Goal: Task Accomplishment & Management: Manage account settings

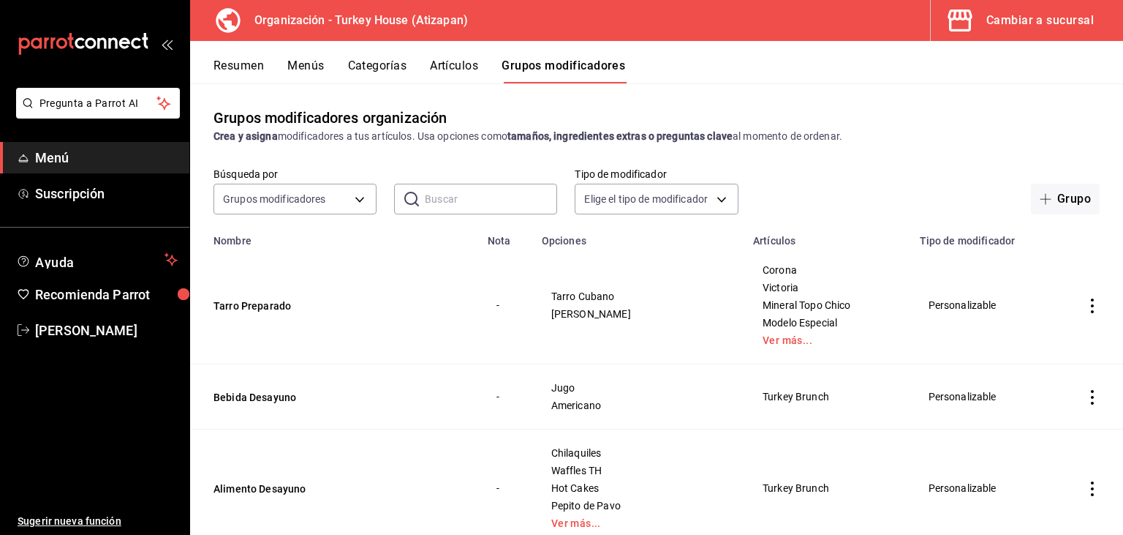
click at [1033, 15] on div "Cambiar a sucursal" at bounding box center [1041, 20] width 108 height 20
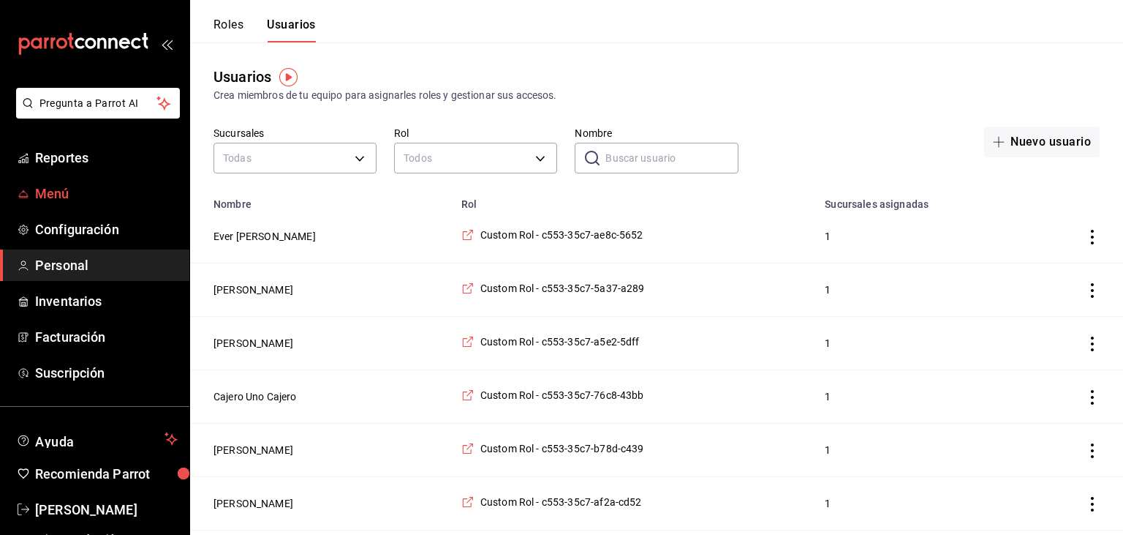
click at [54, 184] on span "Menú" at bounding box center [106, 194] width 143 height 20
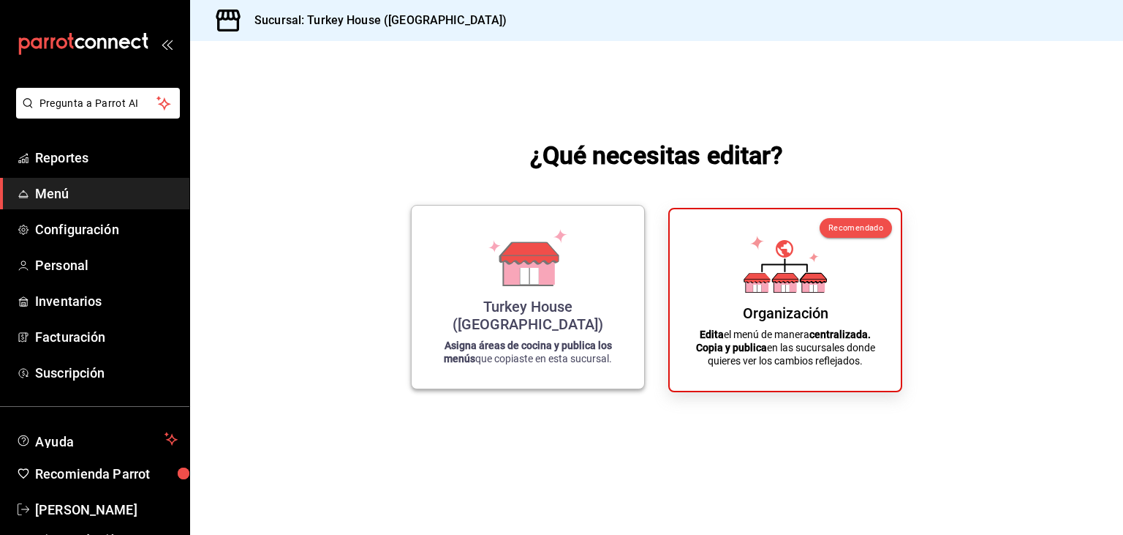
click at [540, 263] on icon at bounding box center [530, 252] width 58 height 21
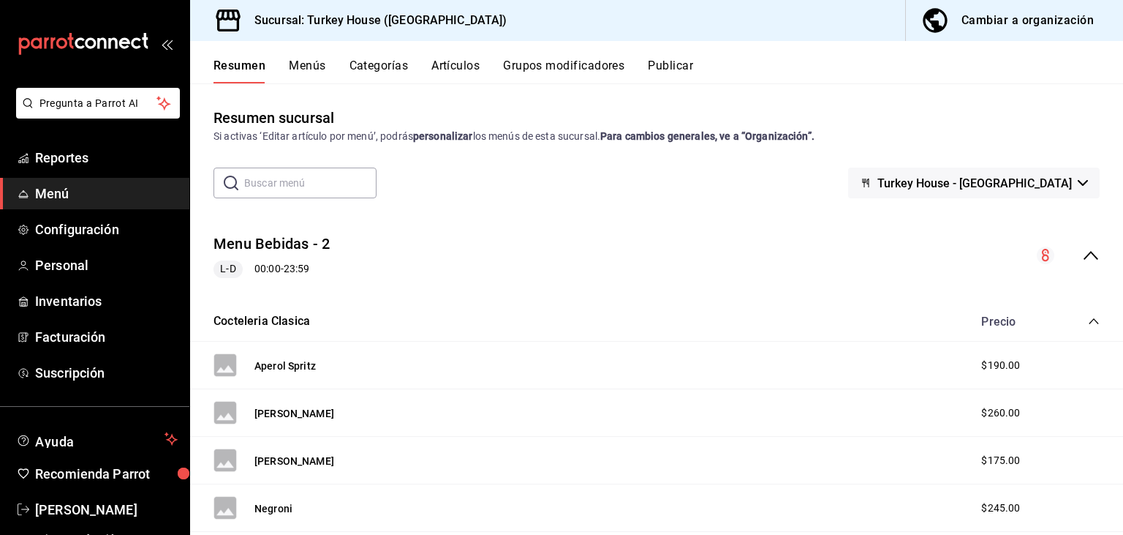
click at [81, 206] on link "Menú" at bounding box center [94, 193] width 189 height 31
click at [1025, 19] on div "Cambiar a organización" at bounding box center [1028, 20] width 132 height 20
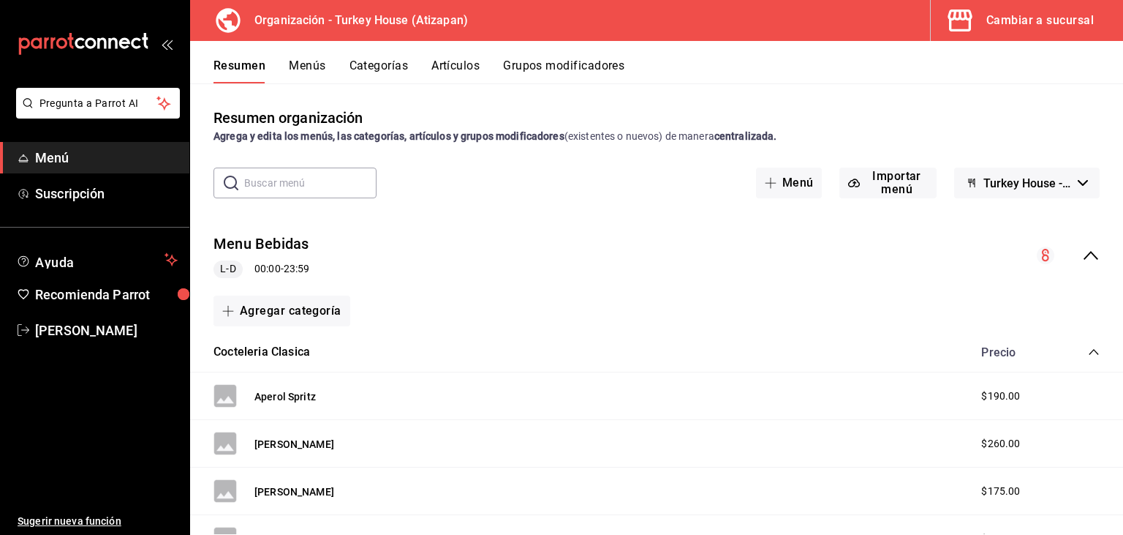
click at [303, 66] on button "Menús" at bounding box center [307, 71] width 37 height 25
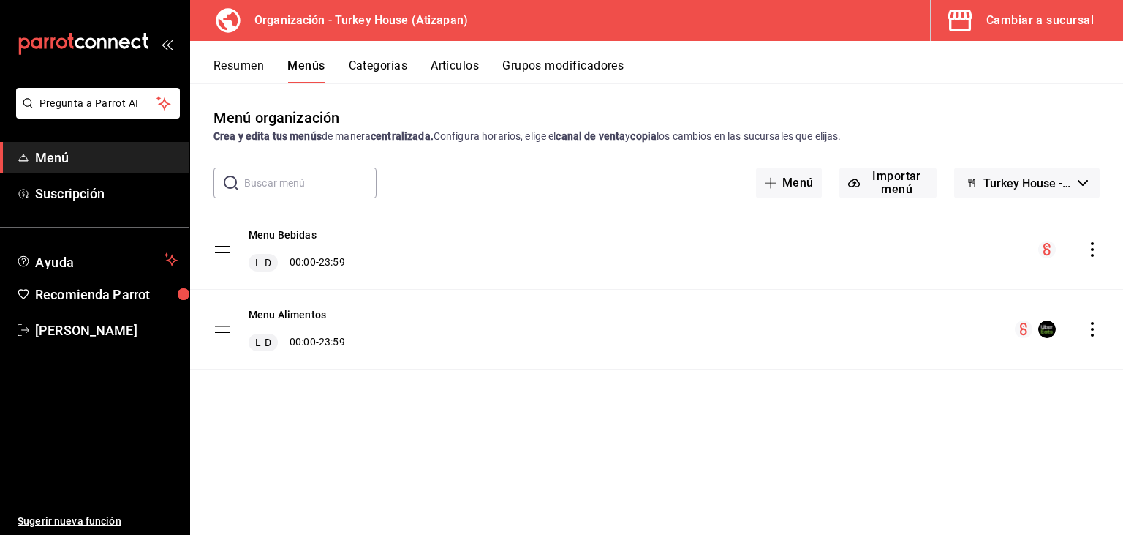
click at [51, 157] on span "Menú" at bounding box center [106, 158] width 143 height 20
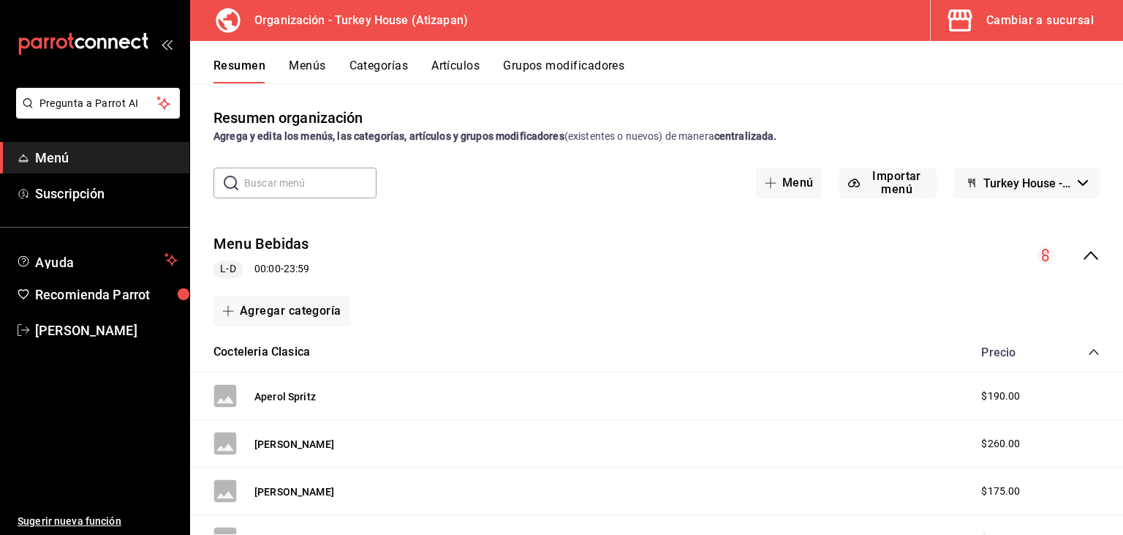
click at [67, 162] on span "Menú" at bounding box center [106, 158] width 143 height 20
click at [323, 64] on button "Menús" at bounding box center [307, 71] width 37 height 25
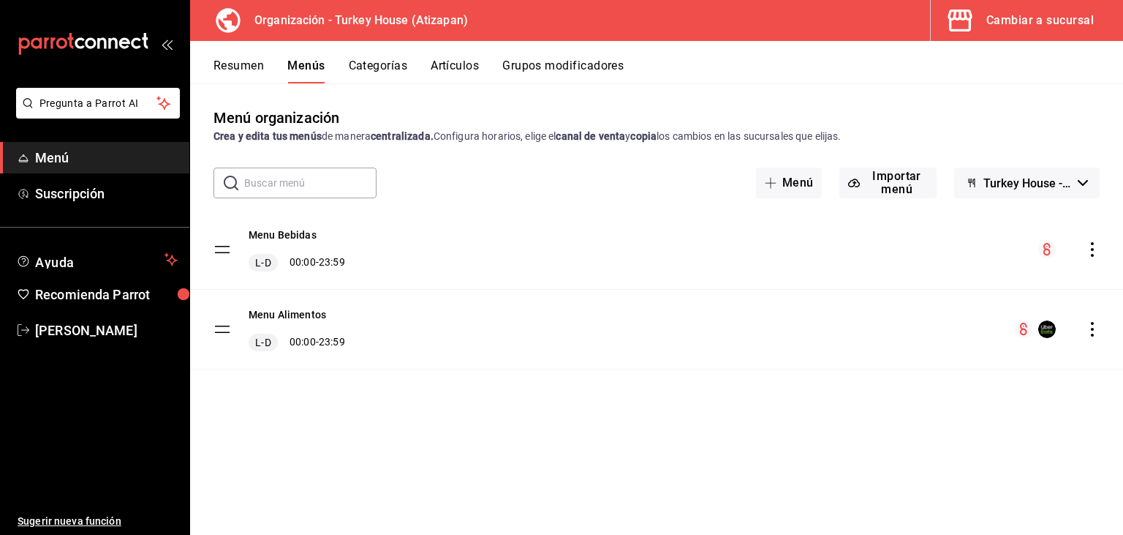
click at [389, 58] on div "Resumen Menús Categorías Artículos Grupos modificadores" at bounding box center [656, 62] width 933 height 42
click at [1052, 9] on button "Cambiar a sucursal" at bounding box center [1021, 20] width 181 height 41
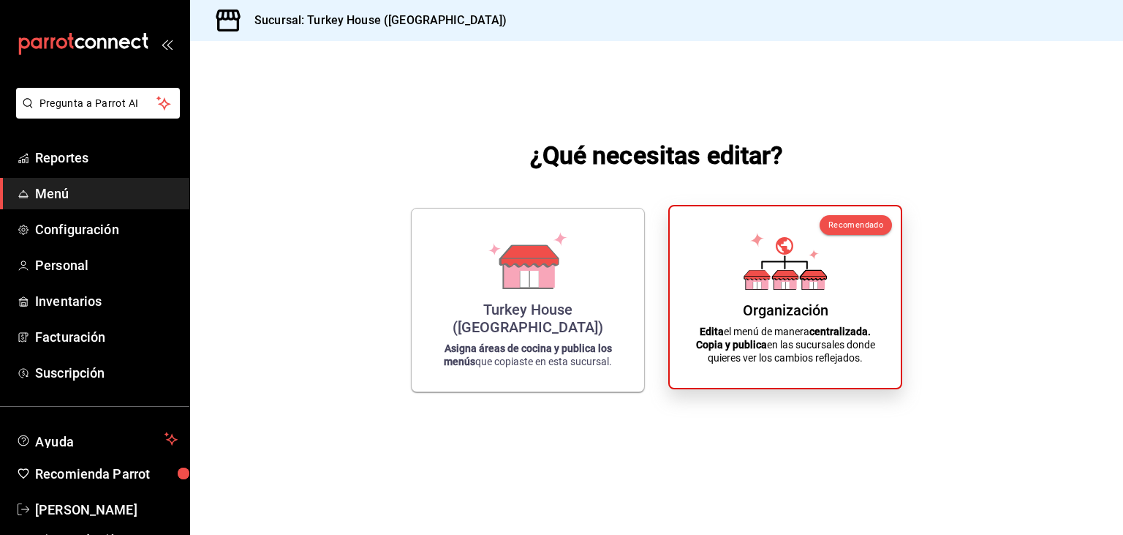
click at [810, 297] on div "Organización Edita el menú de manera centralizada. Copia y publica en las sucur…" at bounding box center [786, 297] width 196 height 158
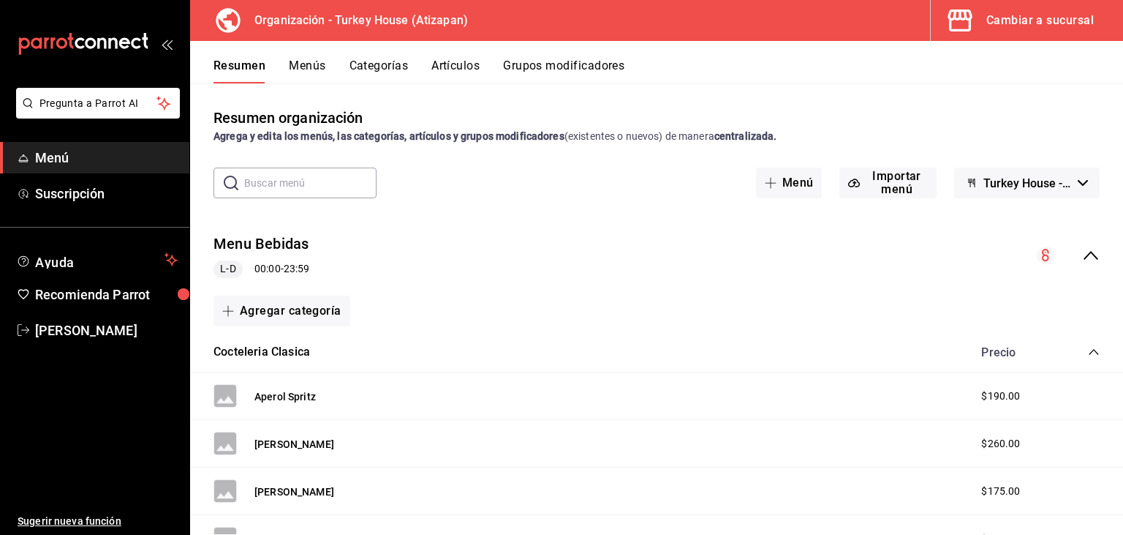
click at [306, 66] on button "Menús" at bounding box center [307, 71] width 37 height 25
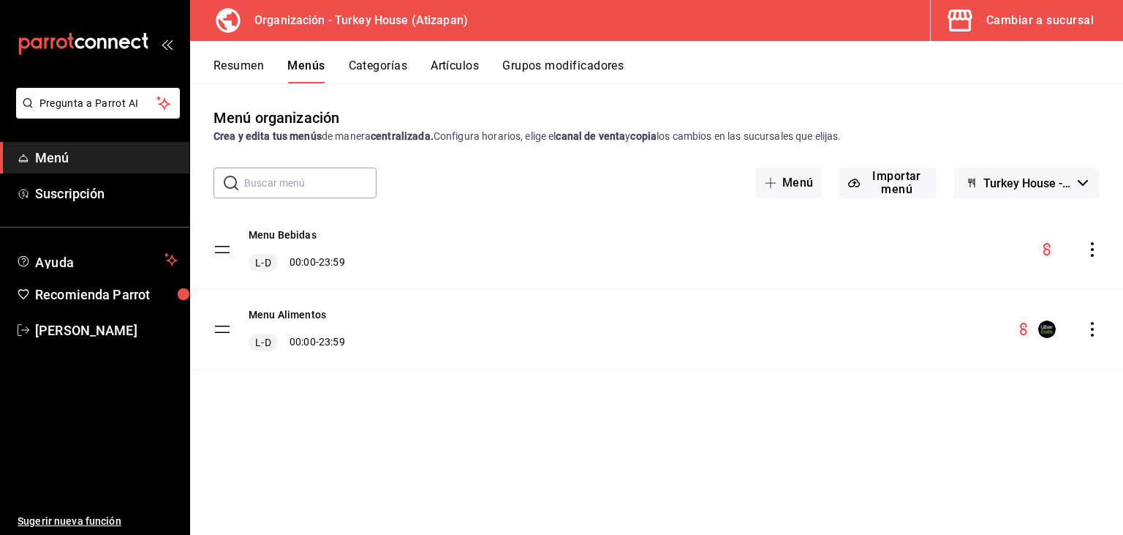
click at [1087, 253] on icon "actions" at bounding box center [1092, 249] width 15 height 15
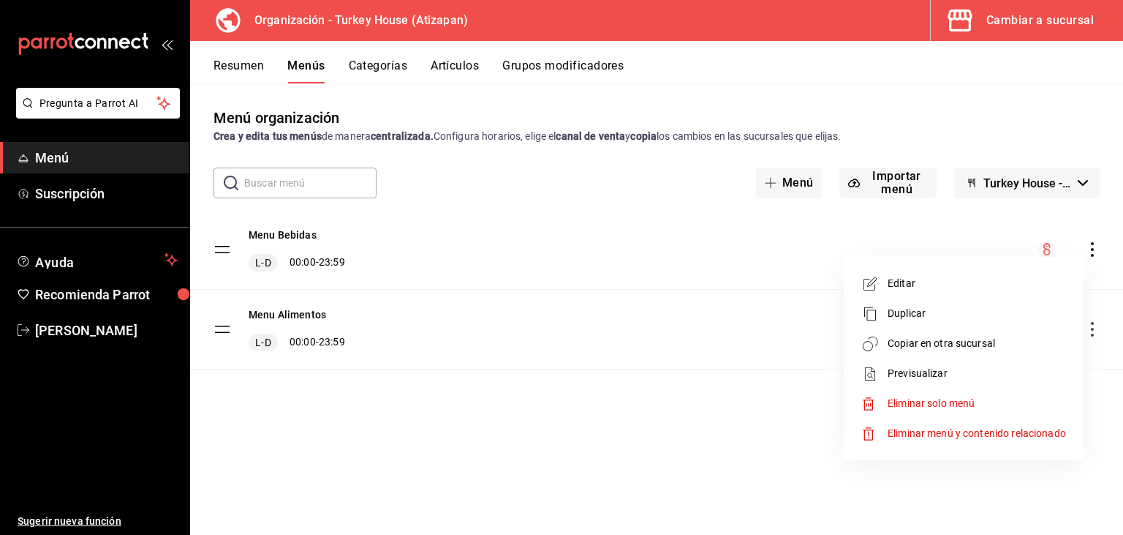
click at [954, 343] on span "Copiar en otra sucursal" at bounding box center [977, 343] width 178 height 15
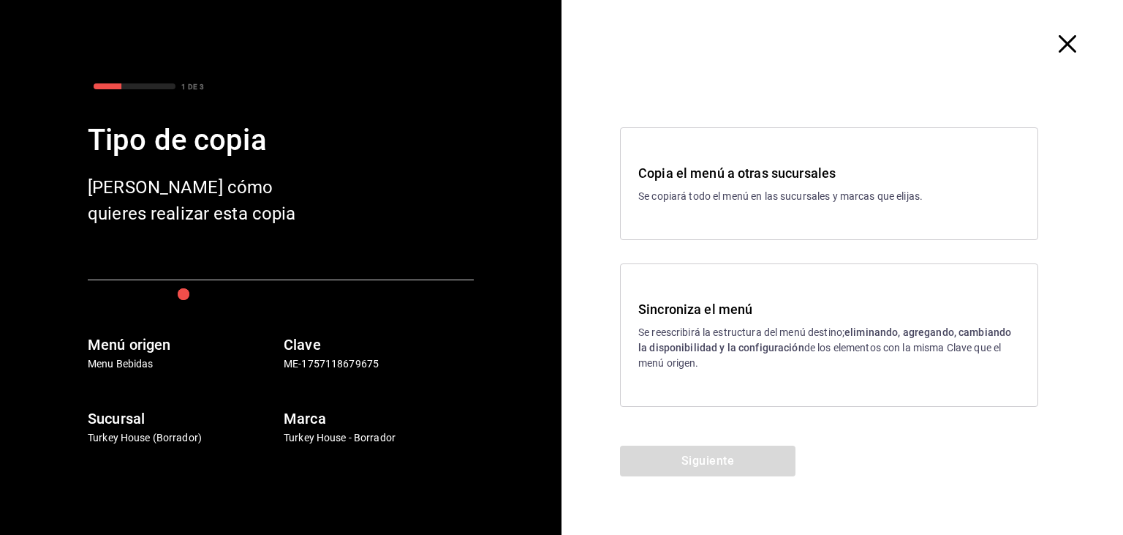
click at [767, 317] on h3 "Sincroniza el menú" at bounding box center [830, 309] width 382 height 20
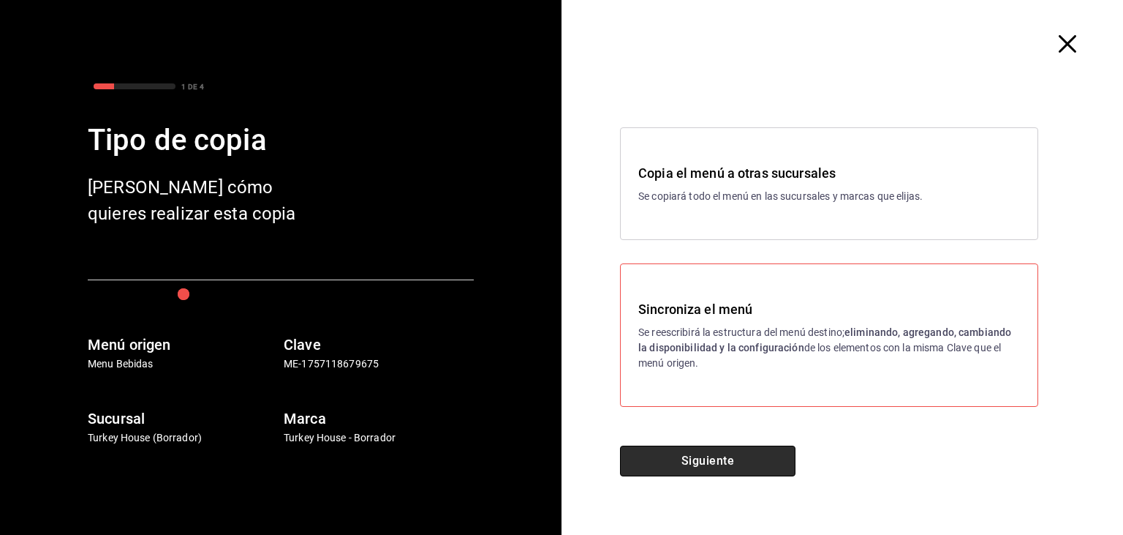
click at [709, 456] on button "Siguiente" at bounding box center [708, 460] width 176 height 31
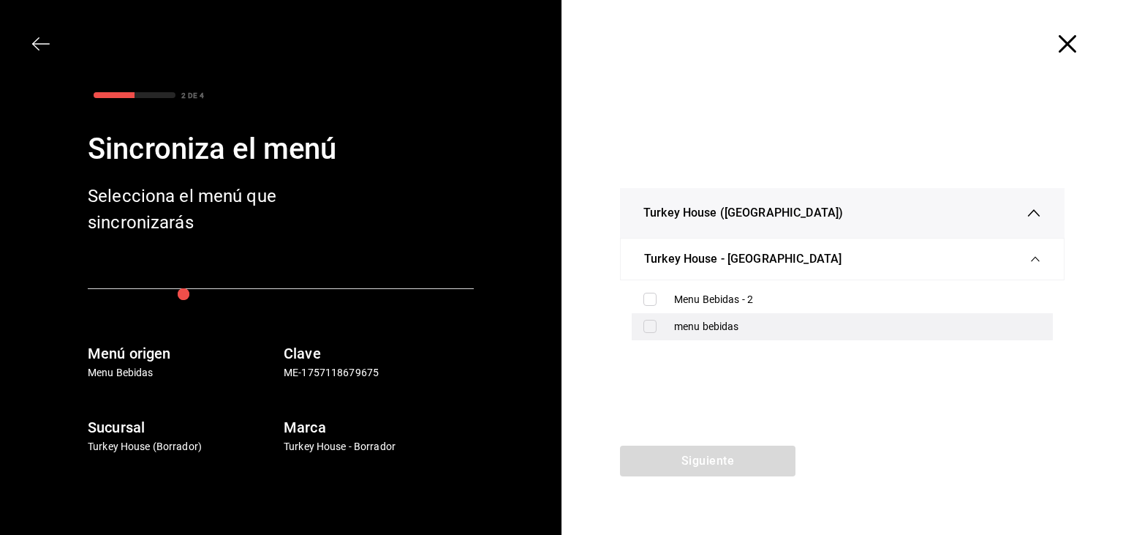
click at [648, 323] on input "checkbox" at bounding box center [650, 326] width 13 height 13
checkbox input "true"
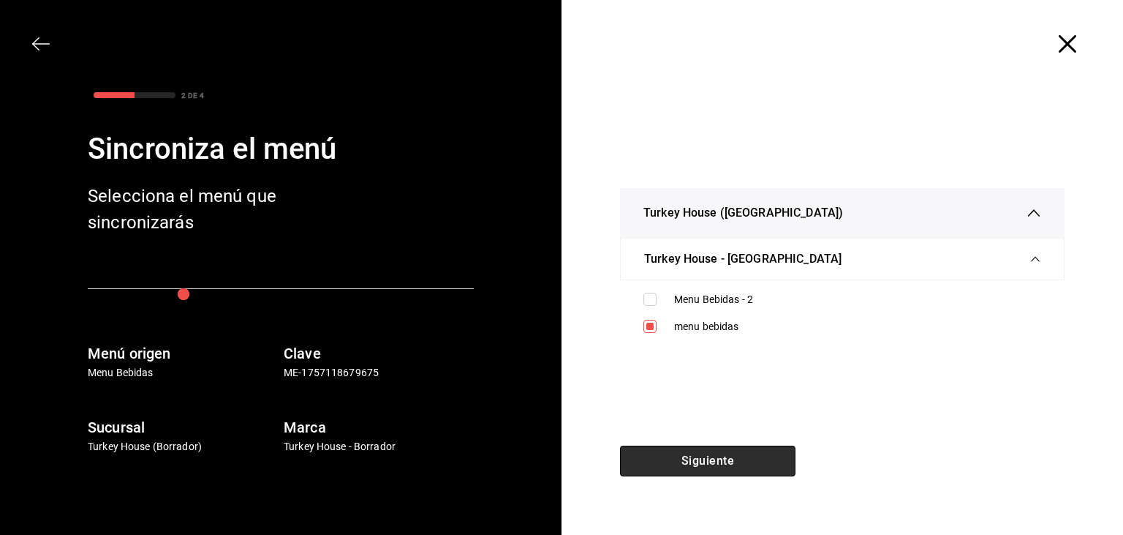
click at [726, 458] on button "Siguiente" at bounding box center [708, 460] width 176 height 31
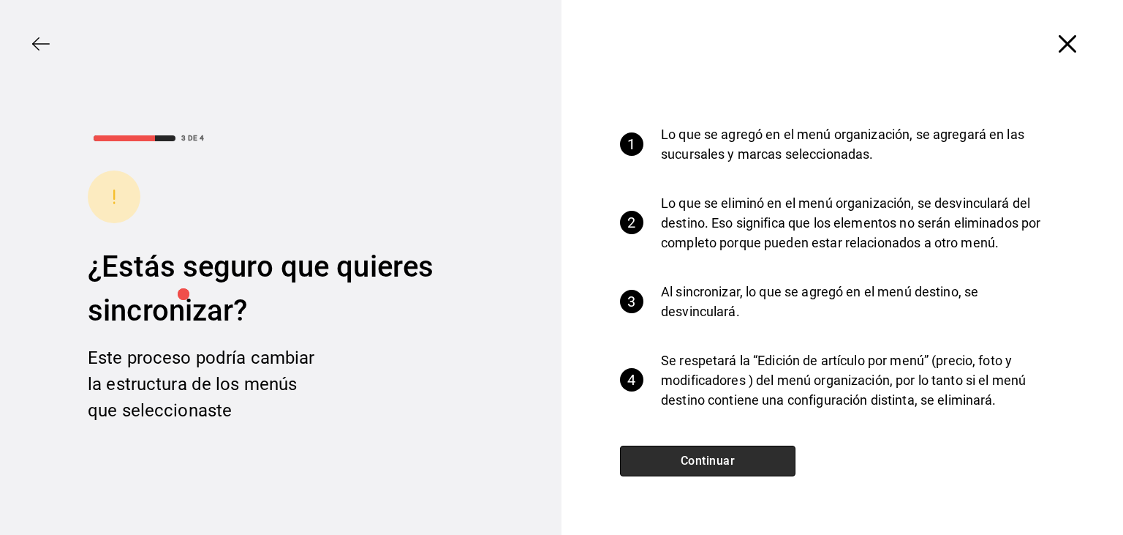
click at [726, 458] on button "Continuar" at bounding box center [708, 460] width 176 height 31
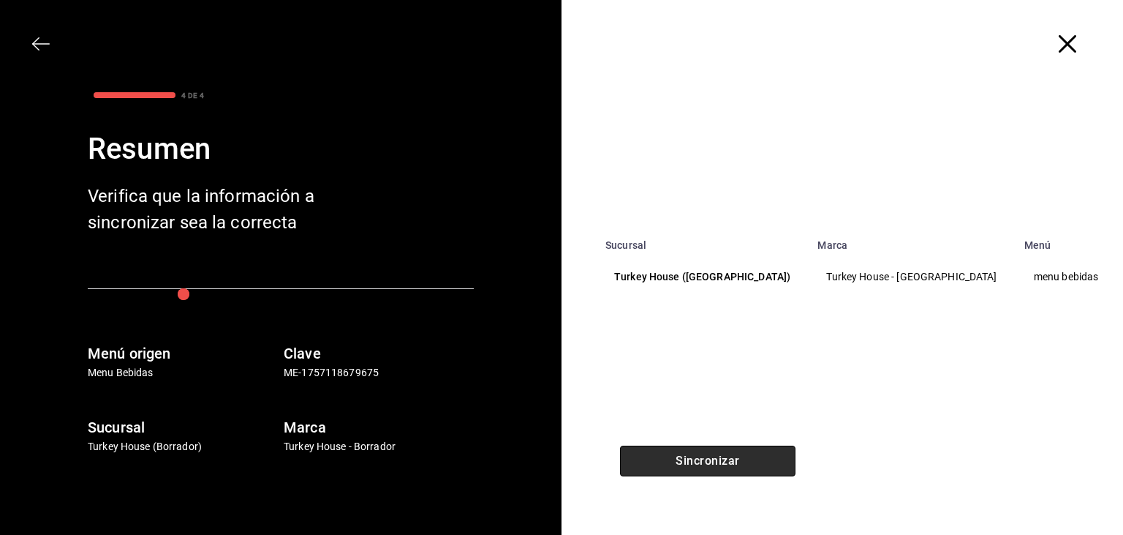
click at [738, 462] on button "Sincronizar" at bounding box center [708, 460] width 176 height 31
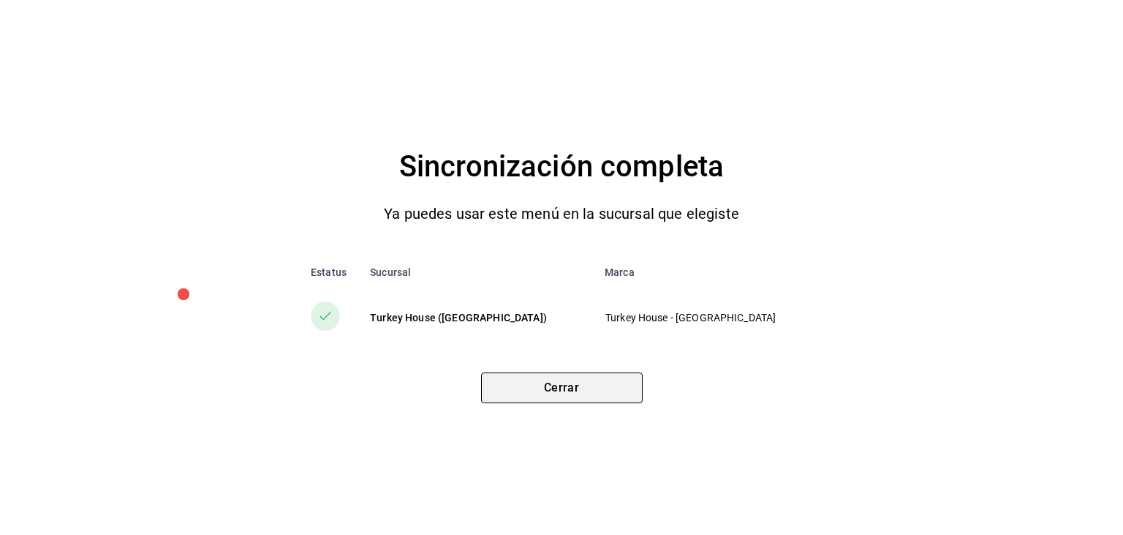
click at [586, 399] on button "Cerrar" at bounding box center [562, 387] width 162 height 31
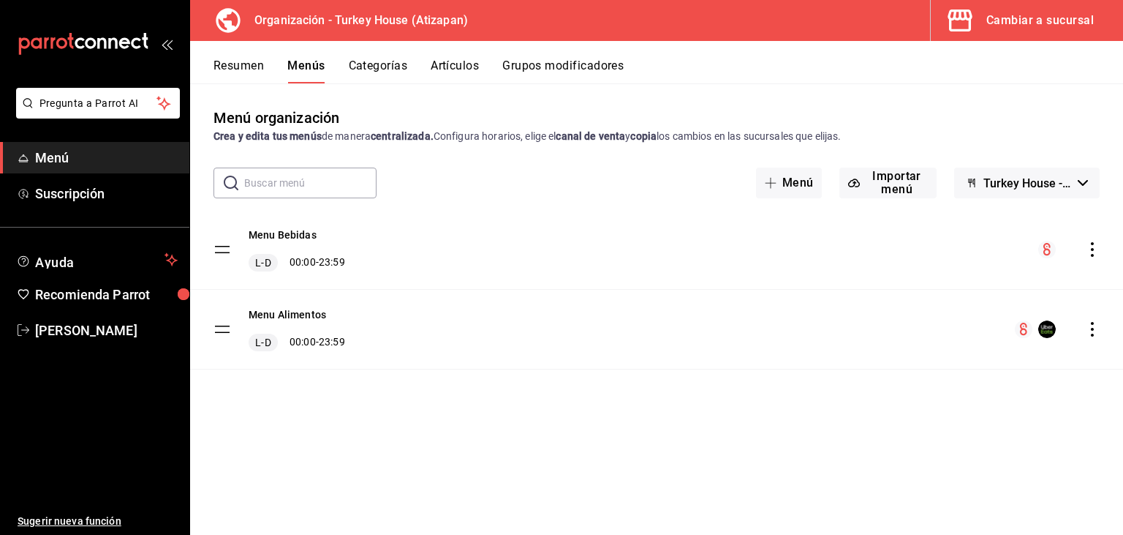
click at [1039, 20] on div "Cambiar a sucursal" at bounding box center [1041, 20] width 108 height 20
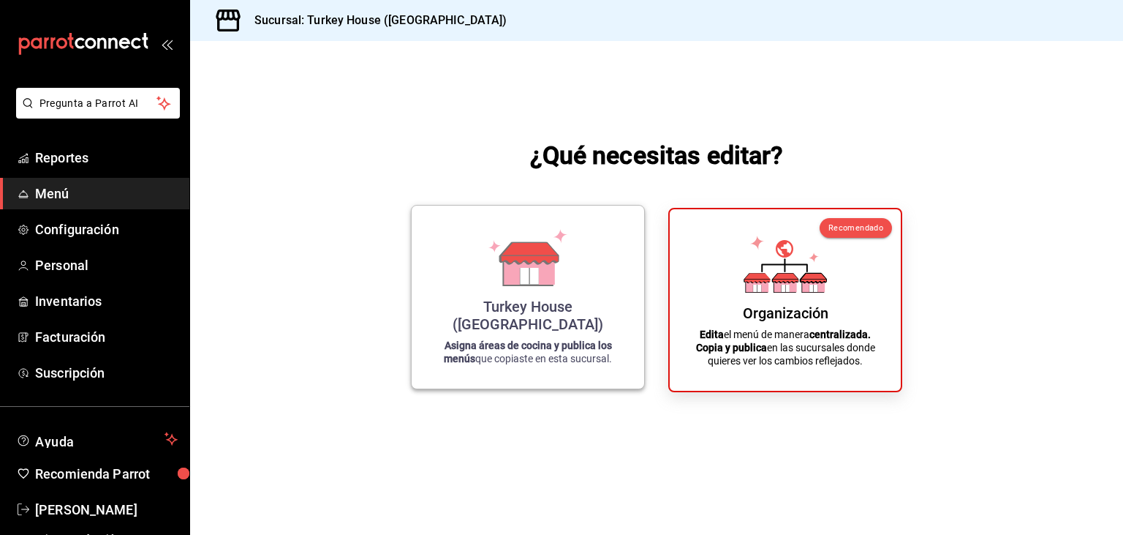
click at [534, 284] on icon at bounding box center [529, 276] width 18 height 16
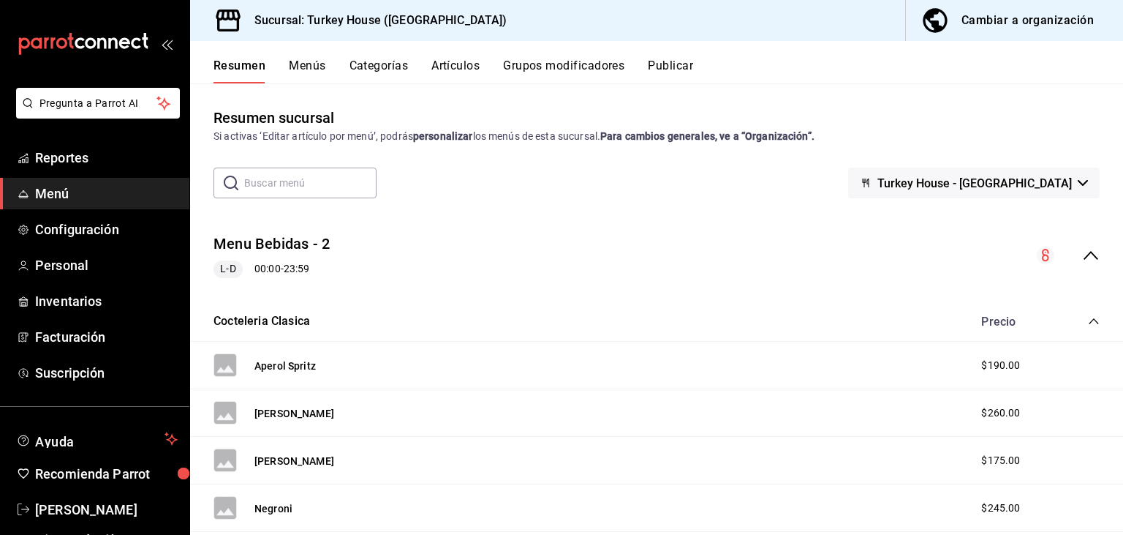
click at [317, 69] on button "Menús" at bounding box center [307, 71] width 37 height 25
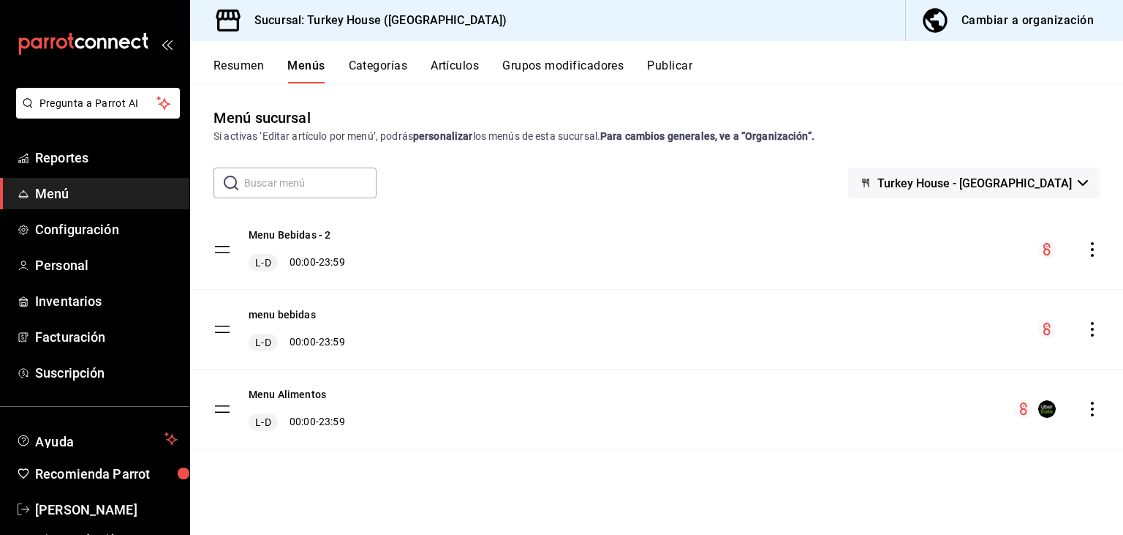
click at [388, 65] on button "Categorías" at bounding box center [378, 71] width 59 height 25
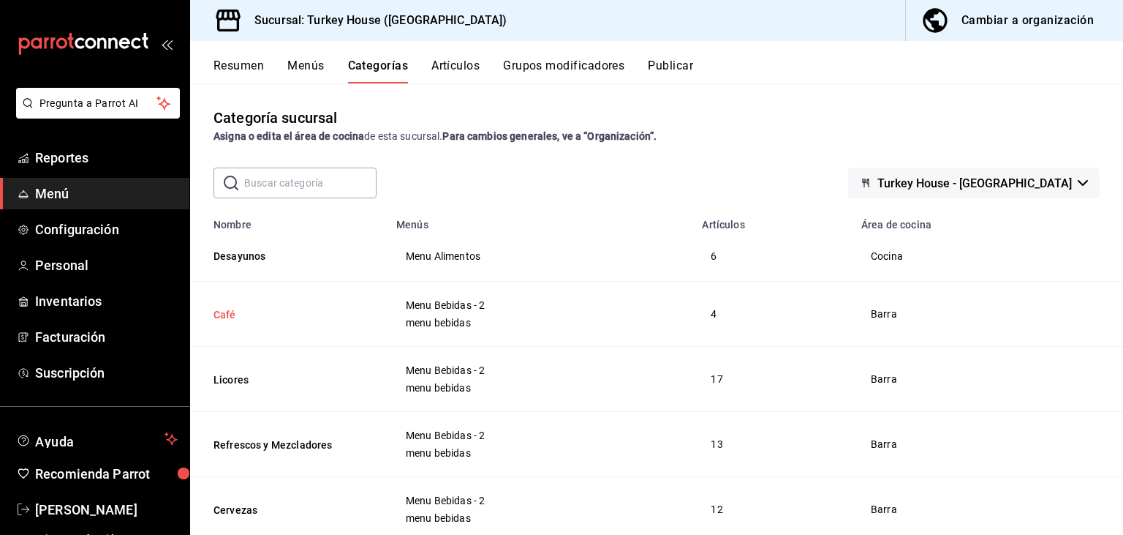
click at [222, 315] on button "Café" at bounding box center [287, 314] width 146 height 15
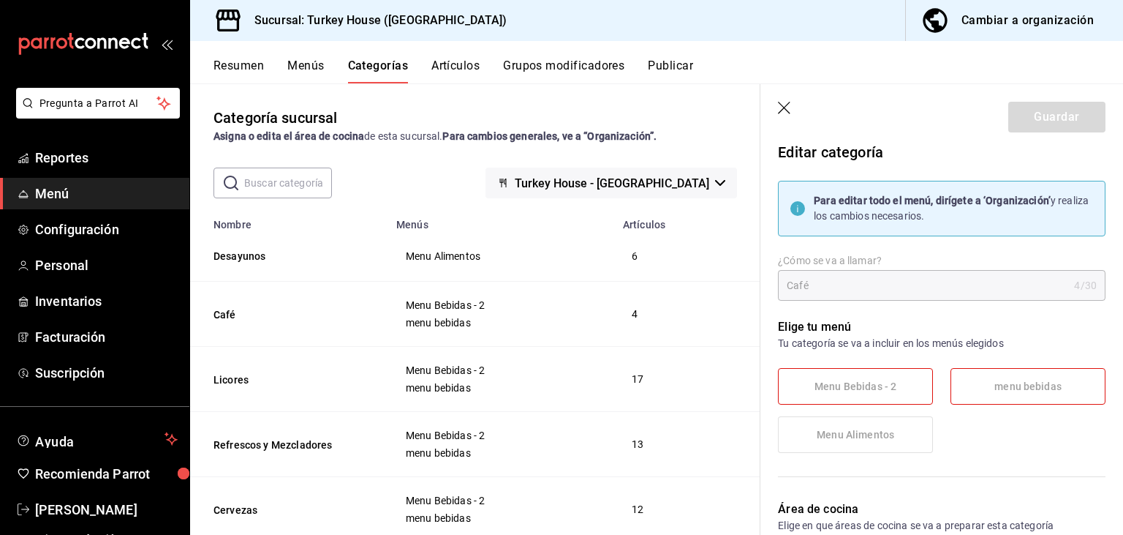
scroll to position [7, 0]
click at [1013, 386] on span "menu bebidas" at bounding box center [1028, 388] width 67 height 12
click at [862, 383] on span "Menu Bebidas - 2" at bounding box center [856, 388] width 82 height 12
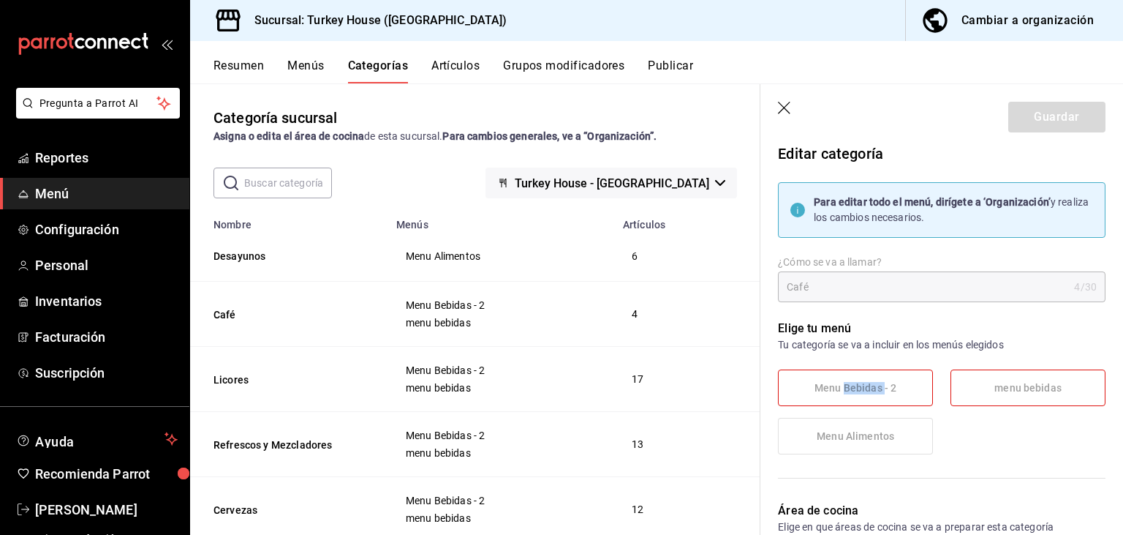
click at [862, 383] on span "Menu Bebidas - 2" at bounding box center [856, 388] width 82 height 12
click at [988, 389] on label "menu bebidas" at bounding box center [1029, 387] width 154 height 35
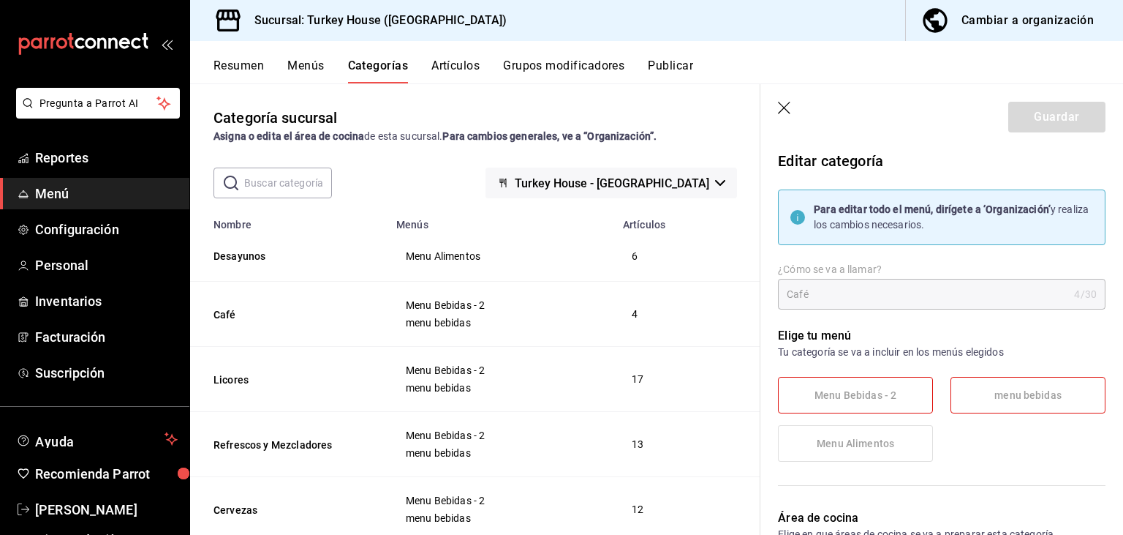
click at [472, 65] on button "Artículos" at bounding box center [456, 71] width 48 height 25
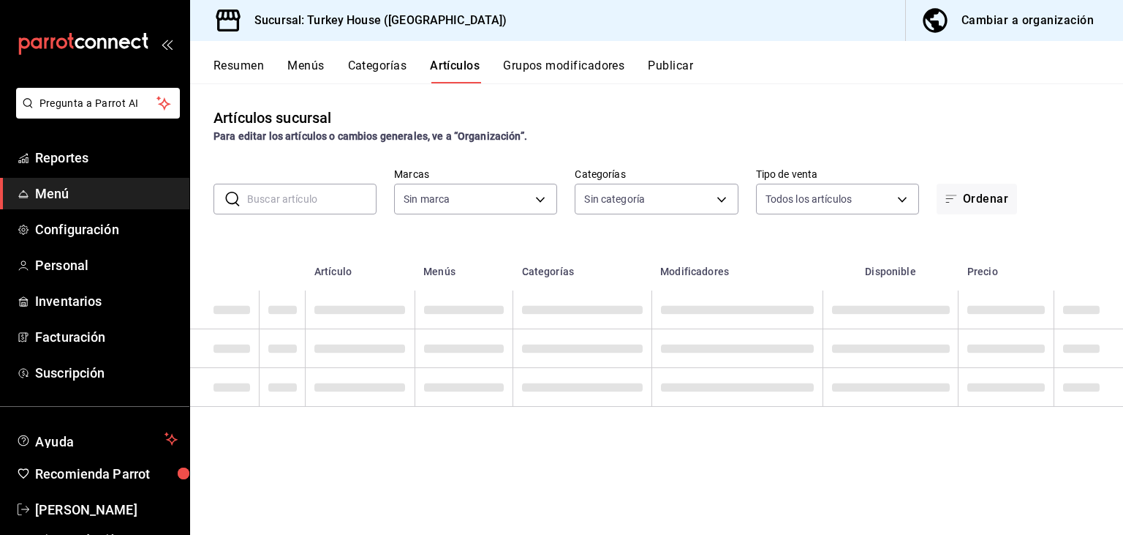
type input "4cd2900b-abb1-44d6-afd9-a2477c4f6176"
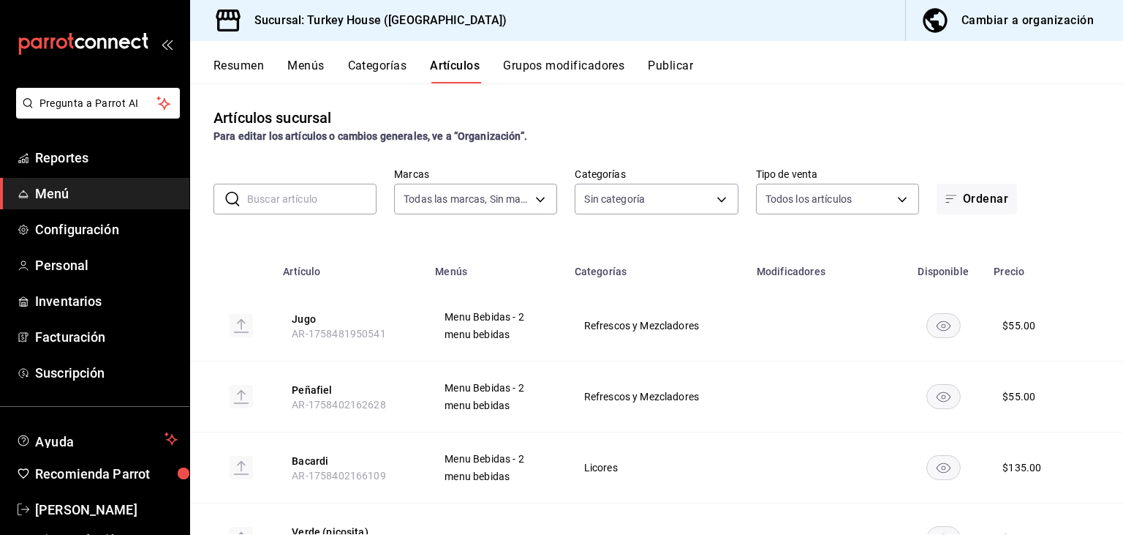
type input "524894ba-1331-43e5-a5a5-51dd445fc06b,dc6c43a9-babc-4e1d-a029-893028fd2a93,a48a9…"
click at [299, 317] on button "Jugo" at bounding box center [350, 319] width 117 height 15
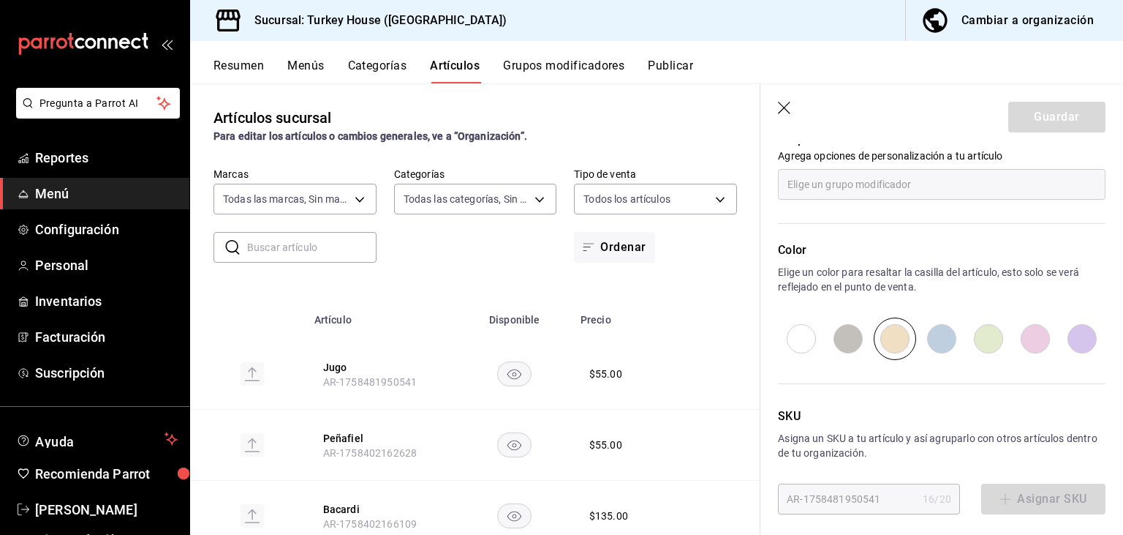
scroll to position [772, 0]
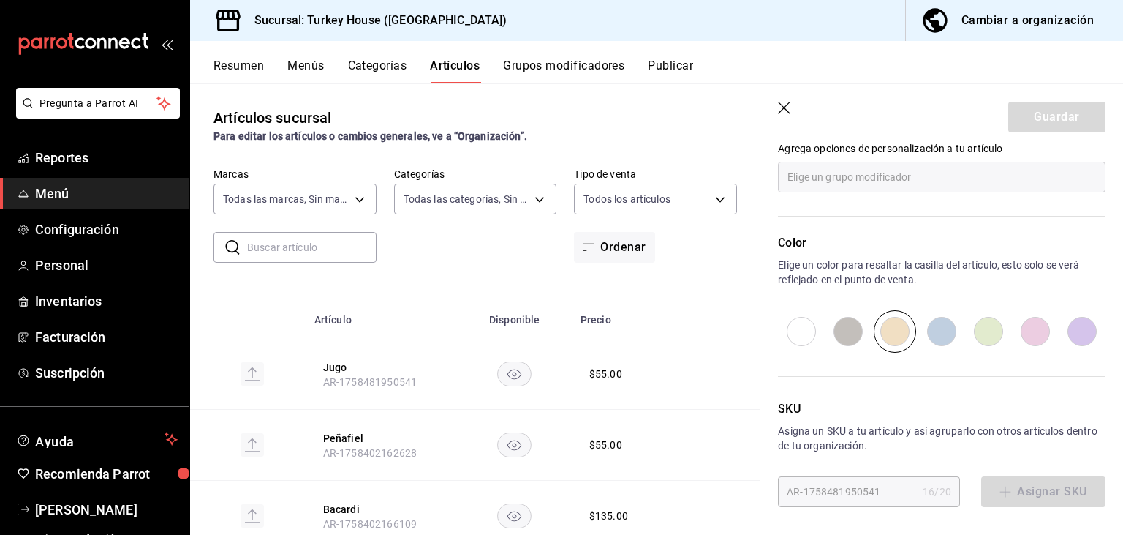
click at [788, 116] on icon "button" at bounding box center [785, 109] width 15 height 15
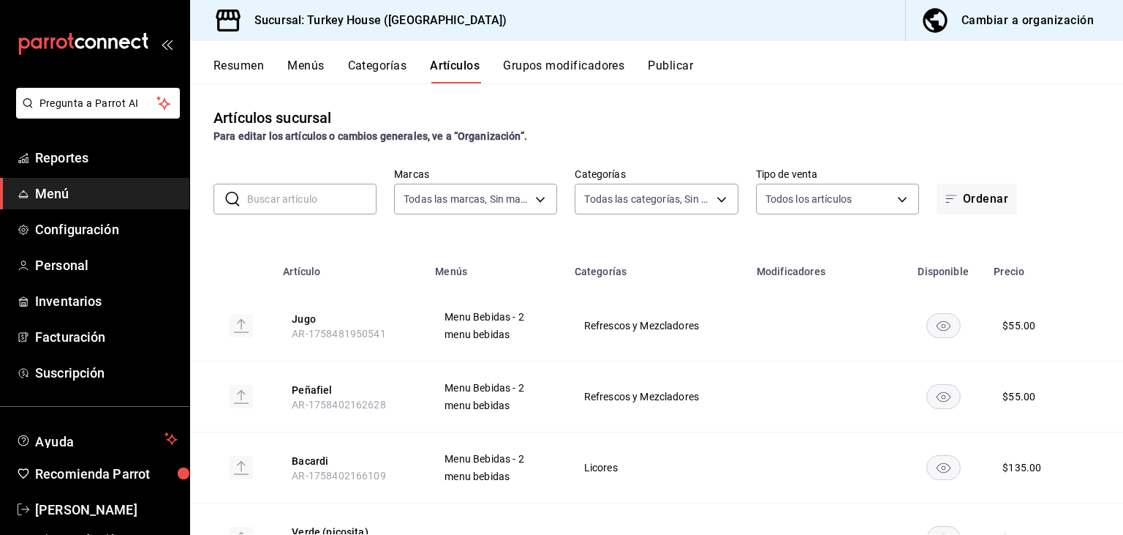
click at [674, 67] on button "Publicar" at bounding box center [670, 71] width 45 height 25
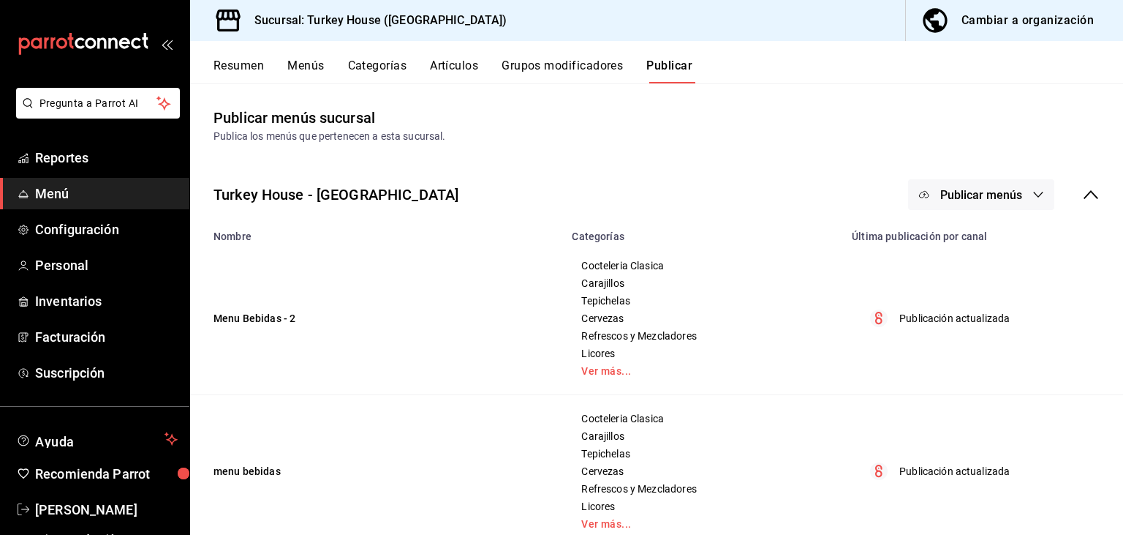
click at [1041, 198] on icon "button" at bounding box center [1039, 195] width 12 height 12
click at [1018, 113] on div at bounding box center [561, 267] width 1123 height 535
click at [1043, 192] on icon "button" at bounding box center [1039, 195] width 12 height 12
click at [982, 276] on span "Uber Eats" at bounding box center [1003, 283] width 70 height 15
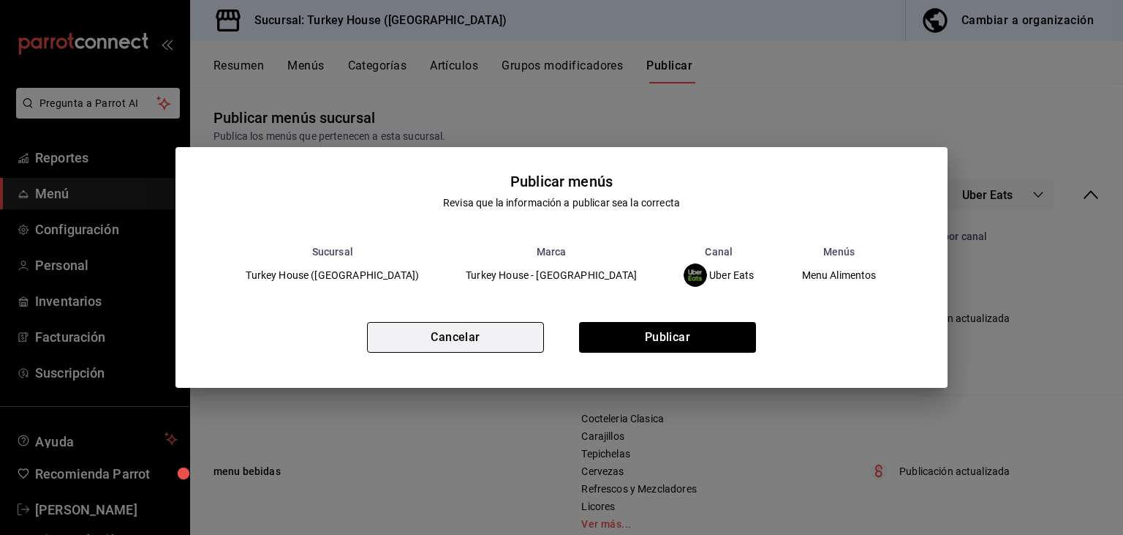
click at [459, 338] on button "Cancelar" at bounding box center [455, 337] width 177 height 31
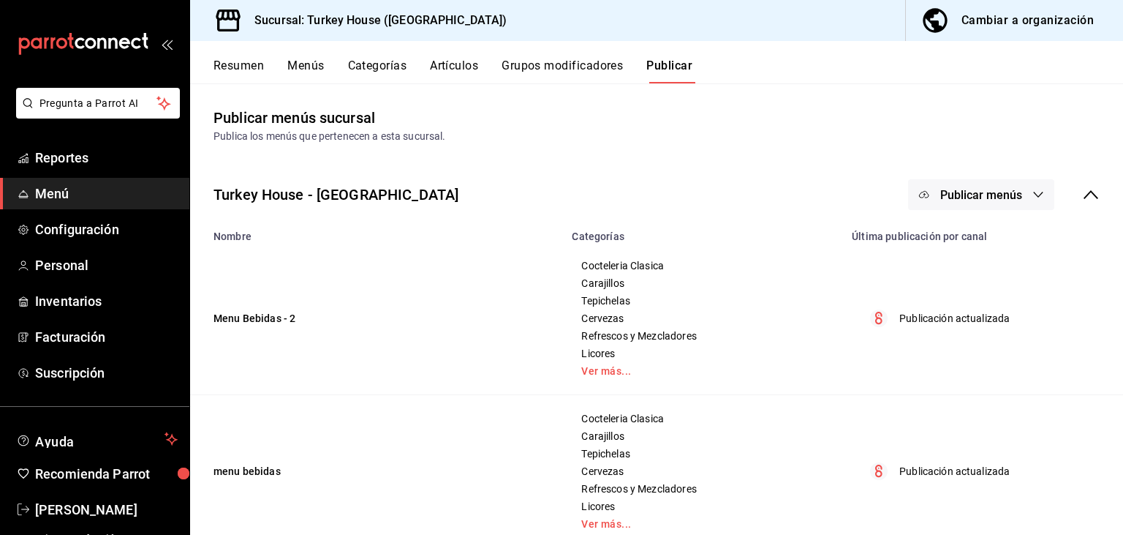
click at [380, 61] on button "Categorías" at bounding box center [377, 71] width 59 height 25
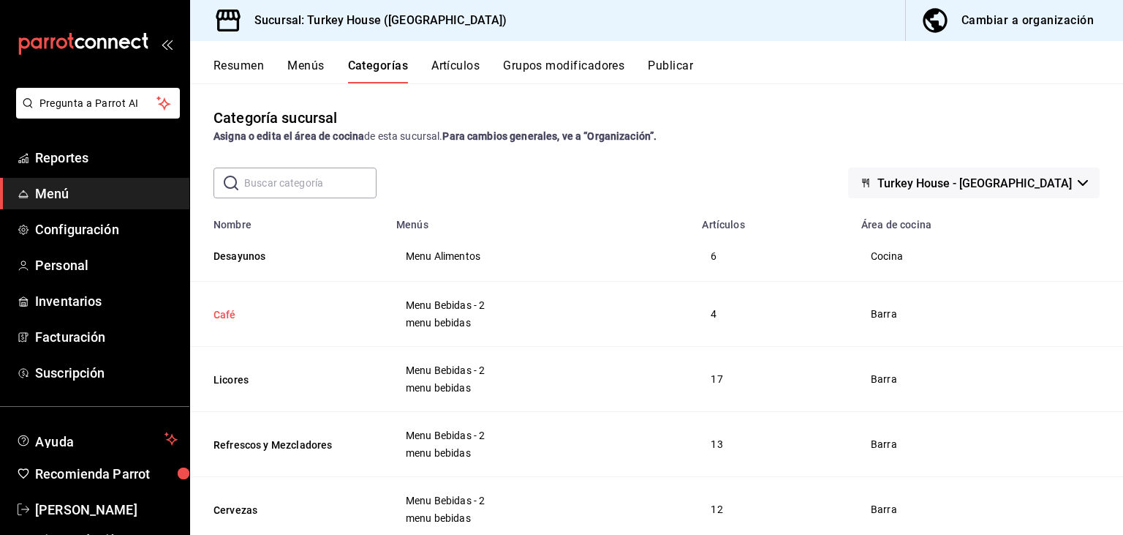
click at [226, 315] on button "Café" at bounding box center [287, 314] width 146 height 15
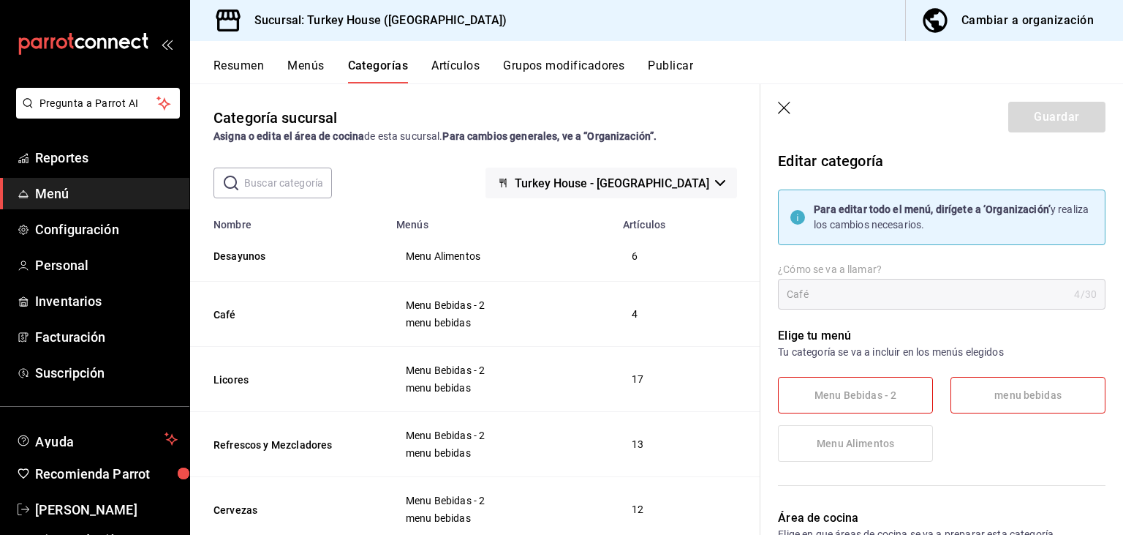
scroll to position [15, 0]
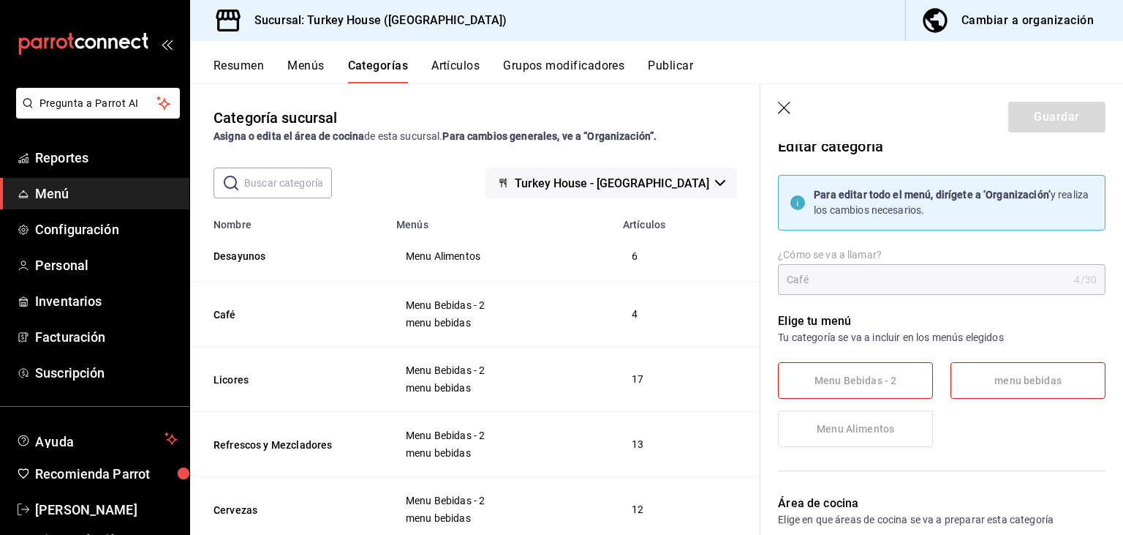
click at [777, 107] on header "Guardar" at bounding box center [942, 114] width 363 height 60
click at [791, 113] on icon "button" at bounding box center [785, 109] width 15 height 15
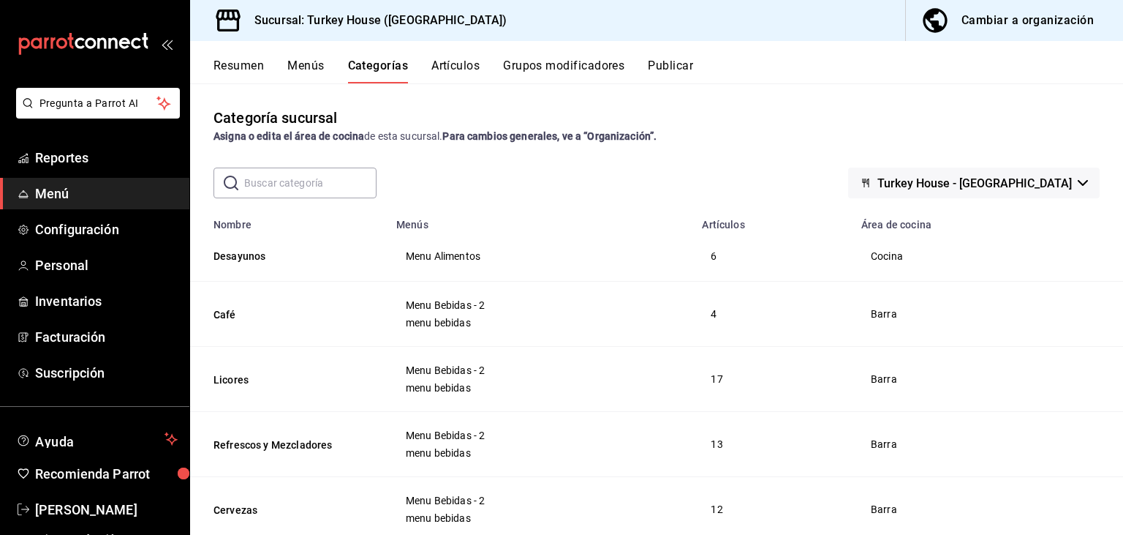
click at [953, 21] on span "button" at bounding box center [938, 20] width 35 height 29
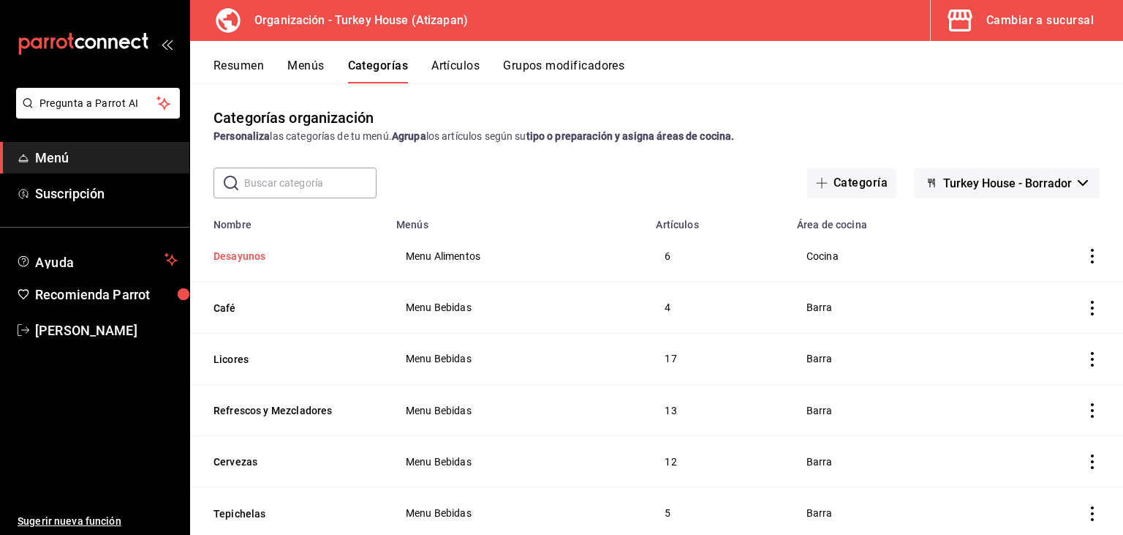
click at [237, 255] on button "Desayunos" at bounding box center [287, 256] width 146 height 15
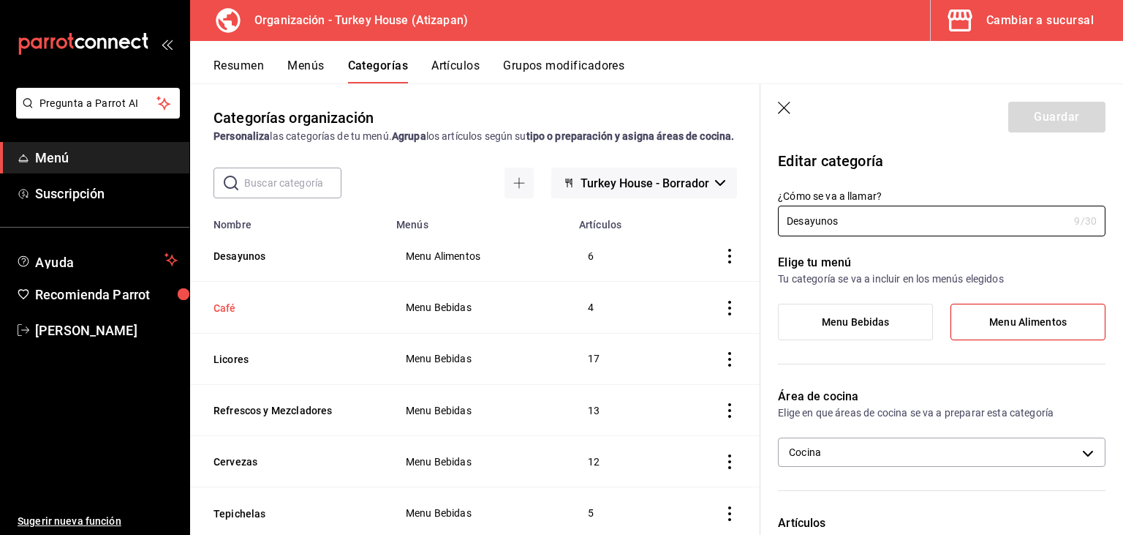
click at [235, 315] on button "Café" at bounding box center [287, 308] width 146 height 15
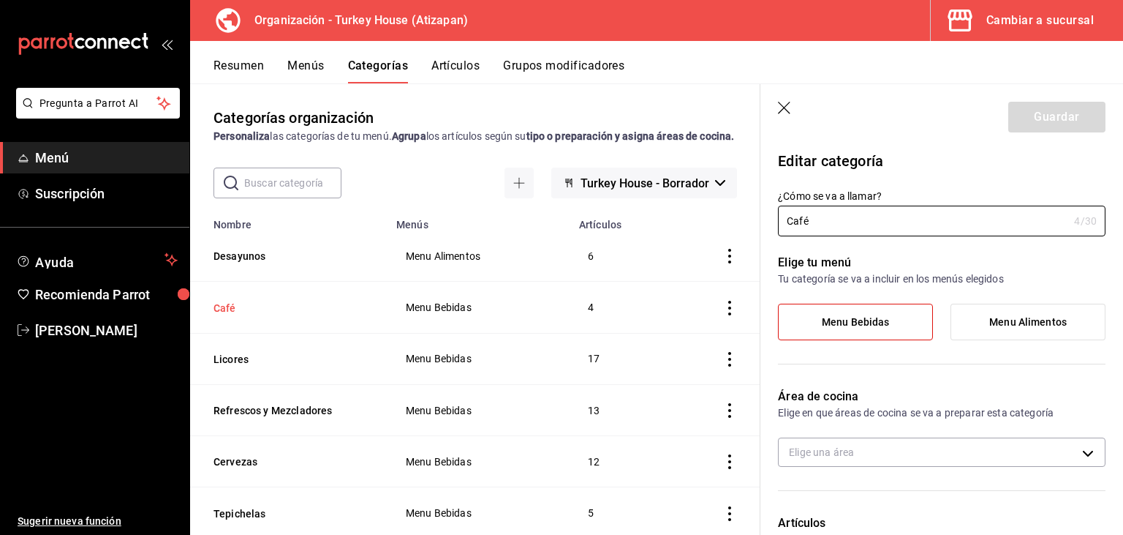
type input "395bf570-b760-4c2a-8d9f-3f6aa27f3278"
radio input "false"
radio input "true"
click at [730, 315] on icon "actions" at bounding box center [730, 308] width 15 height 15
click at [687, 357] on span "Editar" at bounding box center [686, 357] width 38 height 15
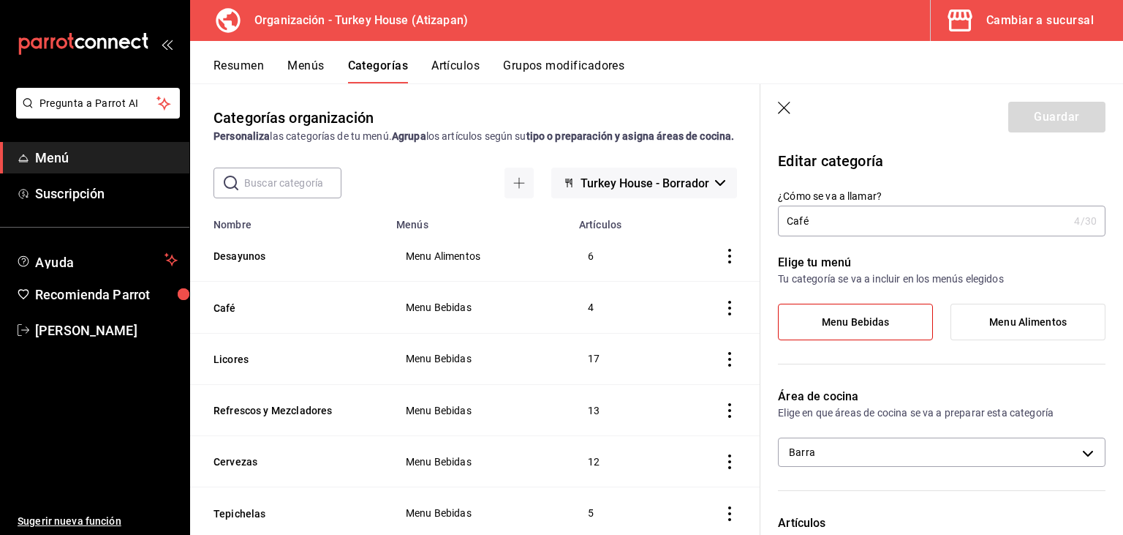
click at [1017, 324] on span "Menu Alimentos" at bounding box center [1029, 322] width 78 height 12
click at [0, 0] on input "Menu Alimentos" at bounding box center [0, 0] width 0 height 0
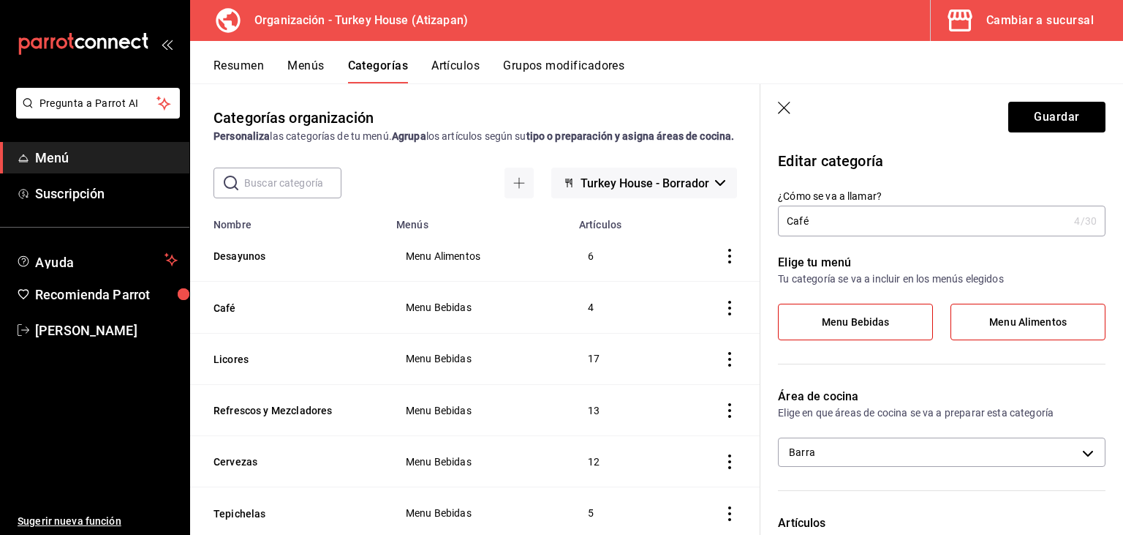
click at [1017, 324] on span "Menu Alimentos" at bounding box center [1029, 322] width 78 height 12
click at [0, 0] on input "Menu Alimentos" at bounding box center [0, 0] width 0 height 0
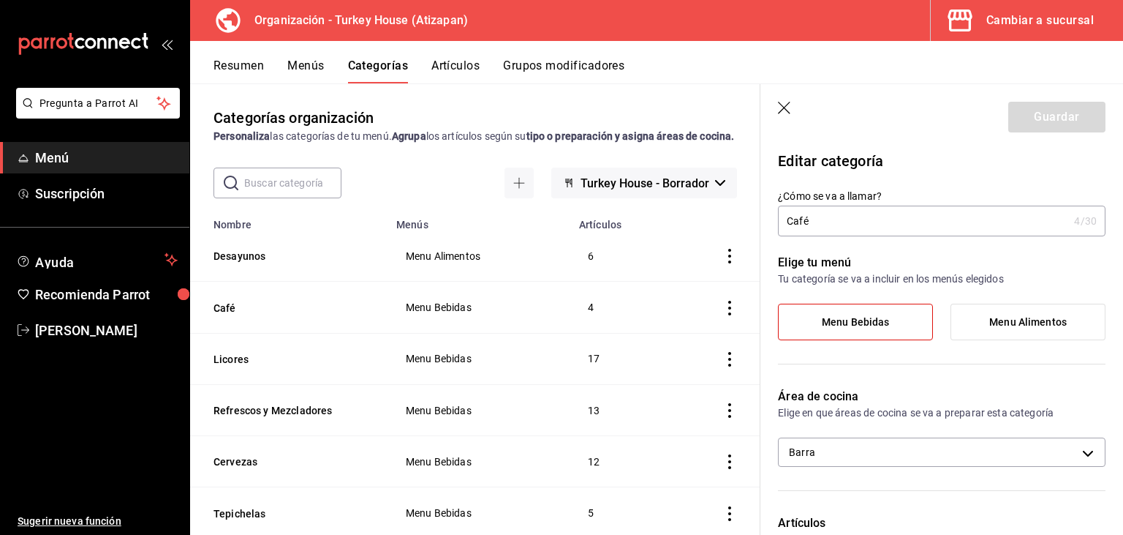
click at [442, 72] on button "Artículos" at bounding box center [456, 71] width 48 height 25
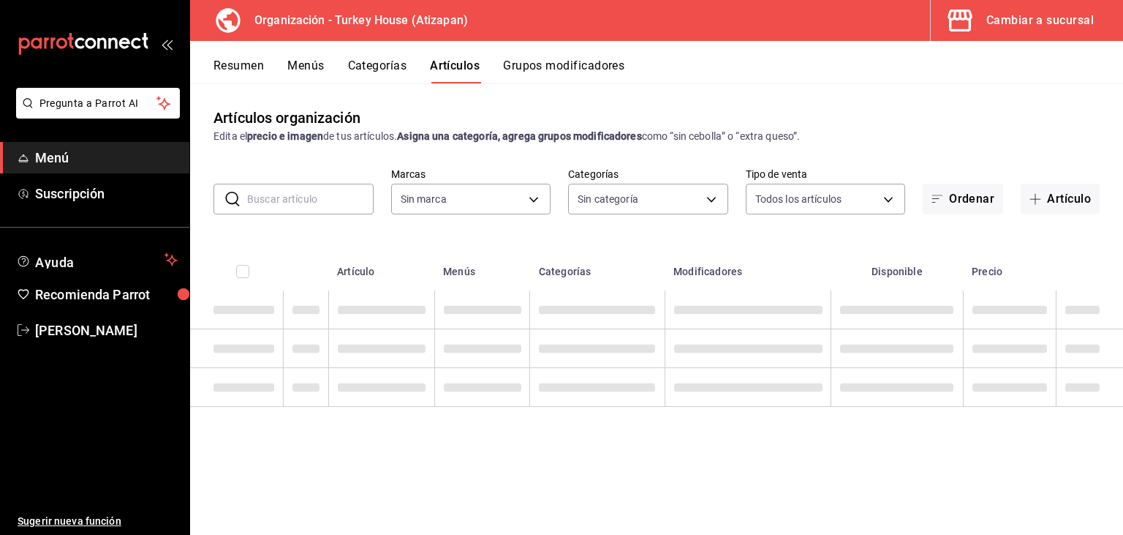
type input "8108edbe-a656-4630-811a-415a5d2e4954"
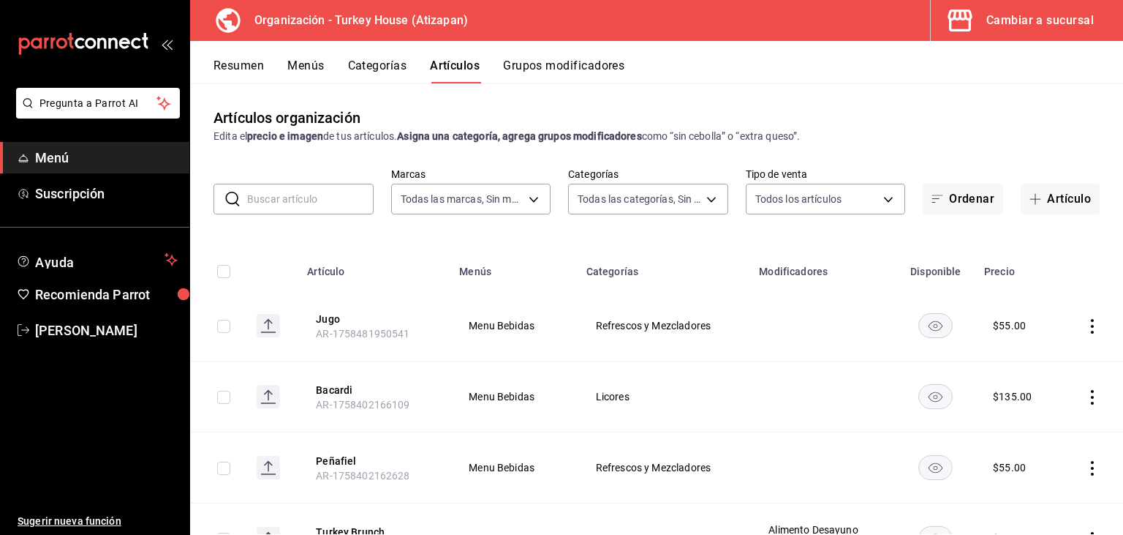
type input "9319bdb7-1f50-4704-a4c1-8c9f7e05364a,c5ac40cd-5fc5-4b60-8a6f-9609faecb531,75a59…"
click at [300, 67] on button "Menús" at bounding box center [305, 71] width 37 height 25
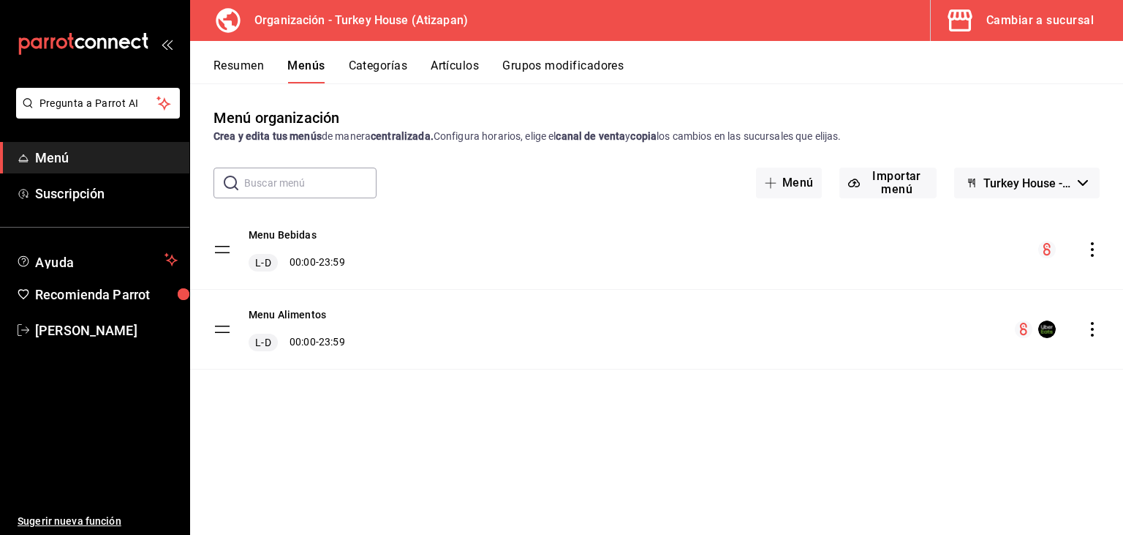
click at [243, 65] on button "Resumen" at bounding box center [239, 71] width 50 height 25
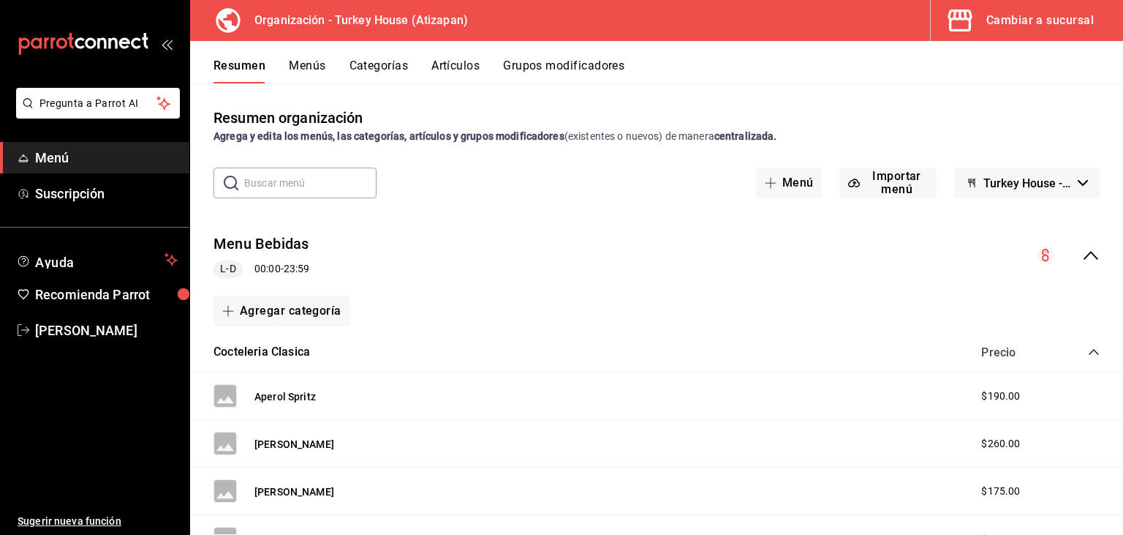
click at [311, 181] on input "text" at bounding box center [310, 182] width 132 height 29
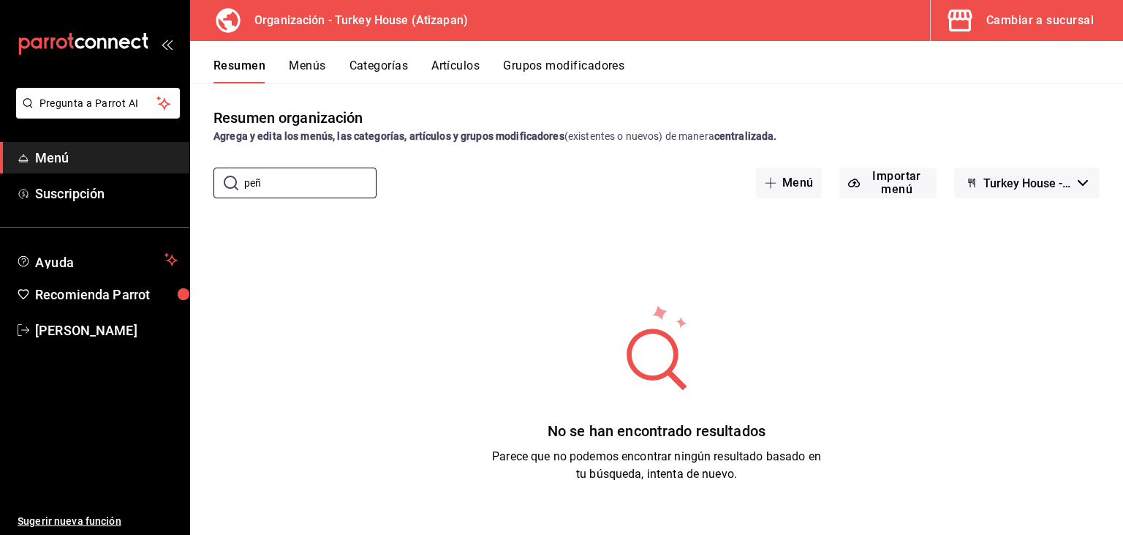
type input "peñ"
click at [451, 64] on button "Artículos" at bounding box center [456, 71] width 48 height 25
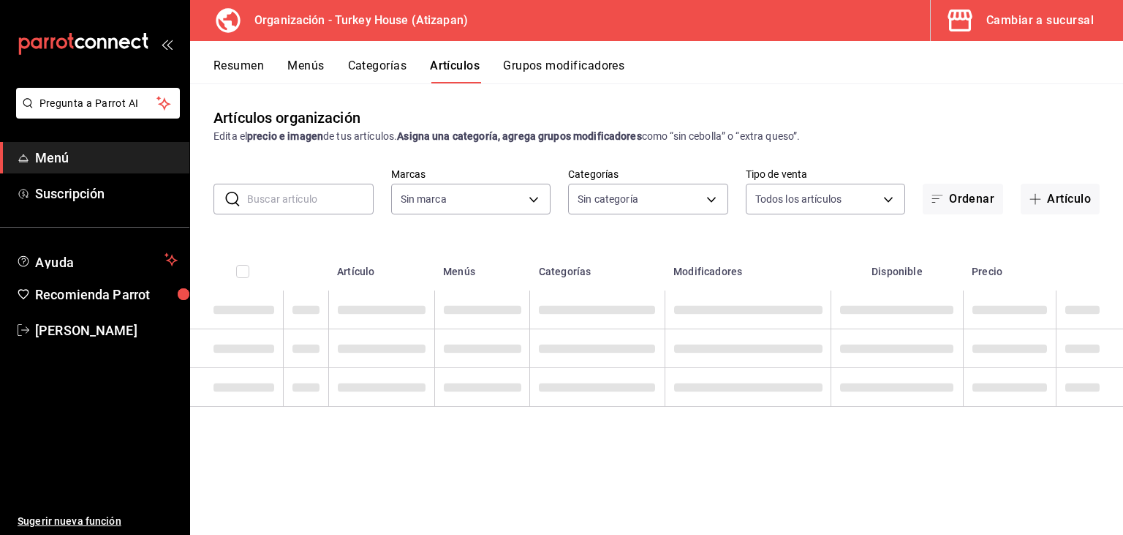
type input "8108edbe-a656-4630-811a-415a5d2e4954"
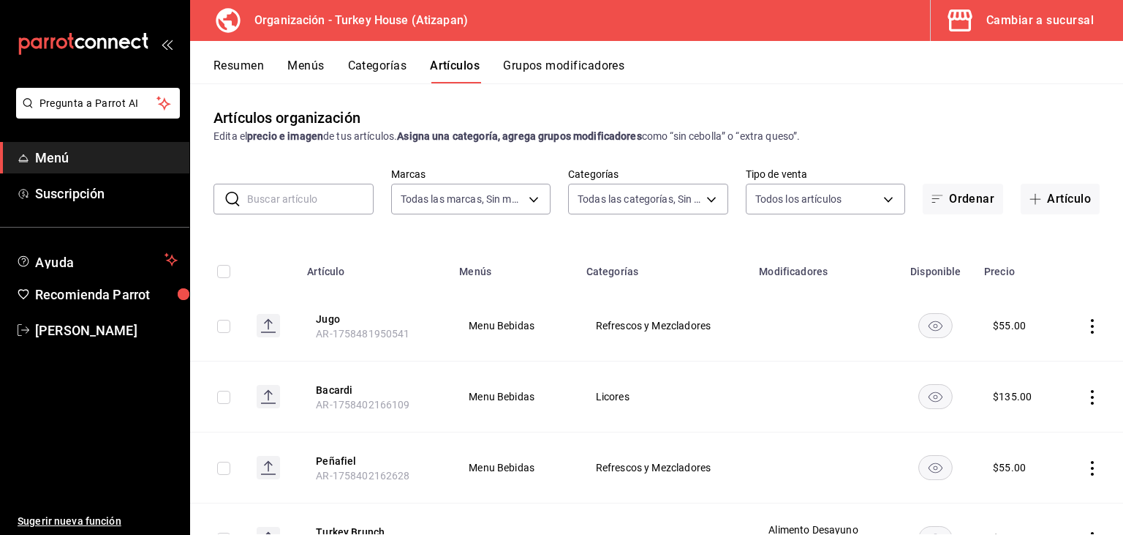
type input "9319bdb7-1f50-4704-a4c1-8c9f7e05364a,c5ac40cd-5fc5-4b60-8a6f-9609faecb531,75a59…"
click at [323, 200] on input "text" at bounding box center [310, 198] width 127 height 29
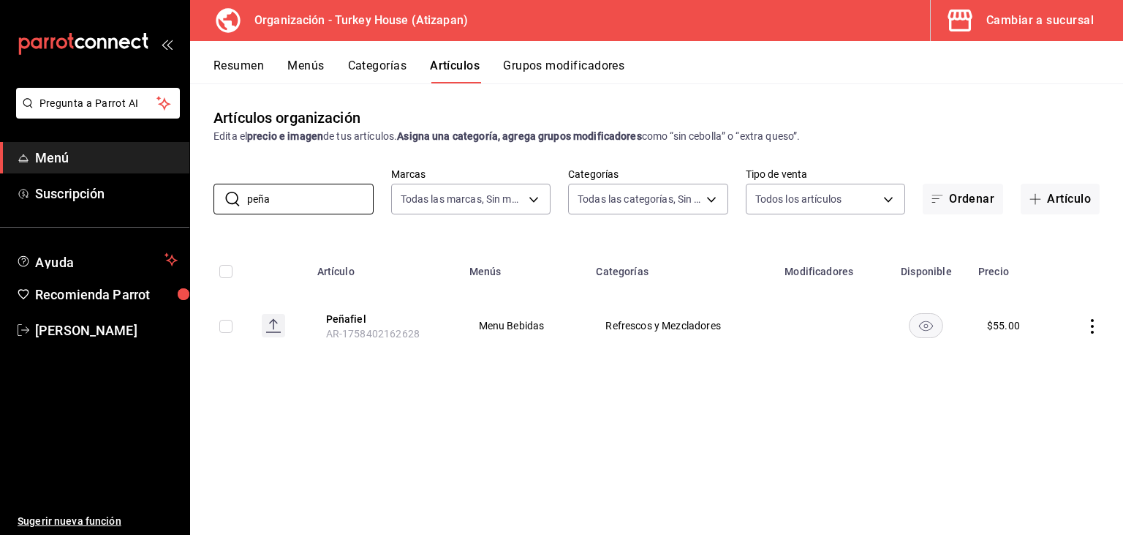
type input "peña"
